Goal: Navigation & Orientation: Find specific page/section

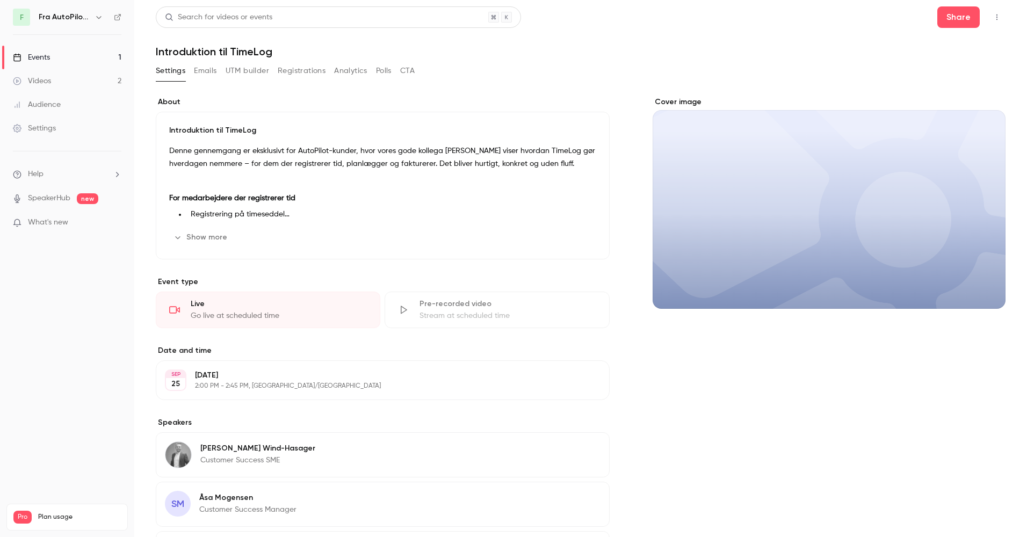
click at [47, 56] on div "Events" at bounding box center [31, 57] width 37 height 11
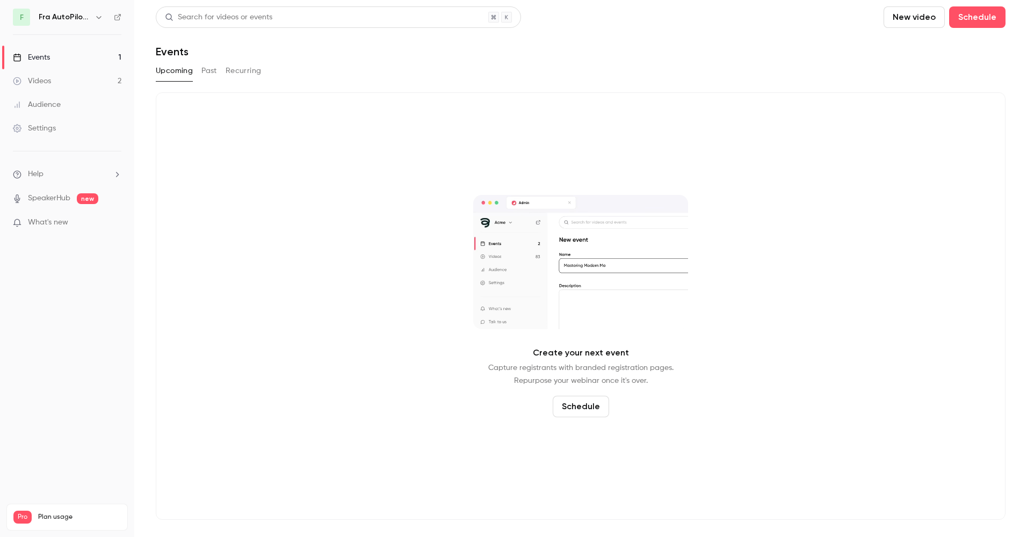
click at [71, 59] on link "Events 1" at bounding box center [67, 58] width 134 height 24
click at [212, 71] on button "Past" at bounding box center [209, 70] width 16 height 17
